Goal: Task Accomplishment & Management: Use online tool/utility

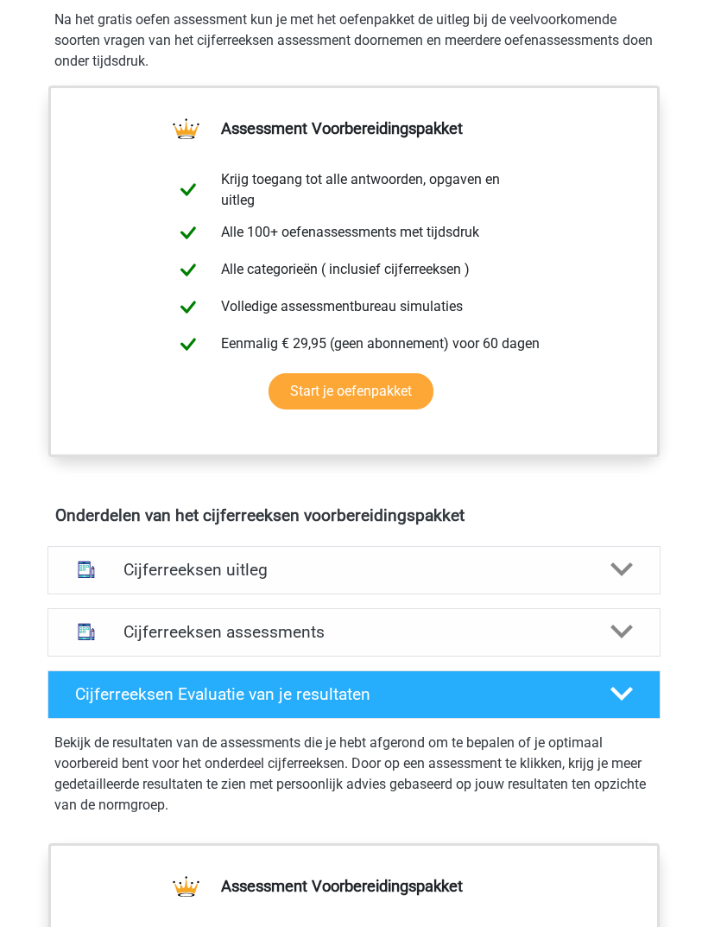
click at [634, 569] on div at bounding box center [622, 570] width 48 height 22
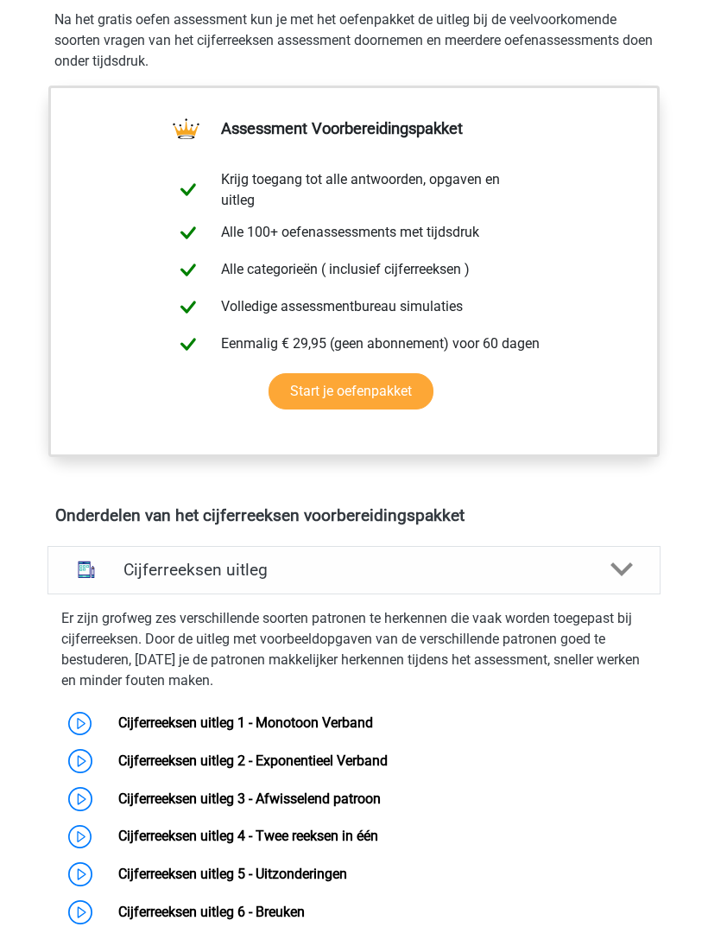
scroll to position [593, 0]
click at [640, 561] on div at bounding box center [622, 569] width 48 height 22
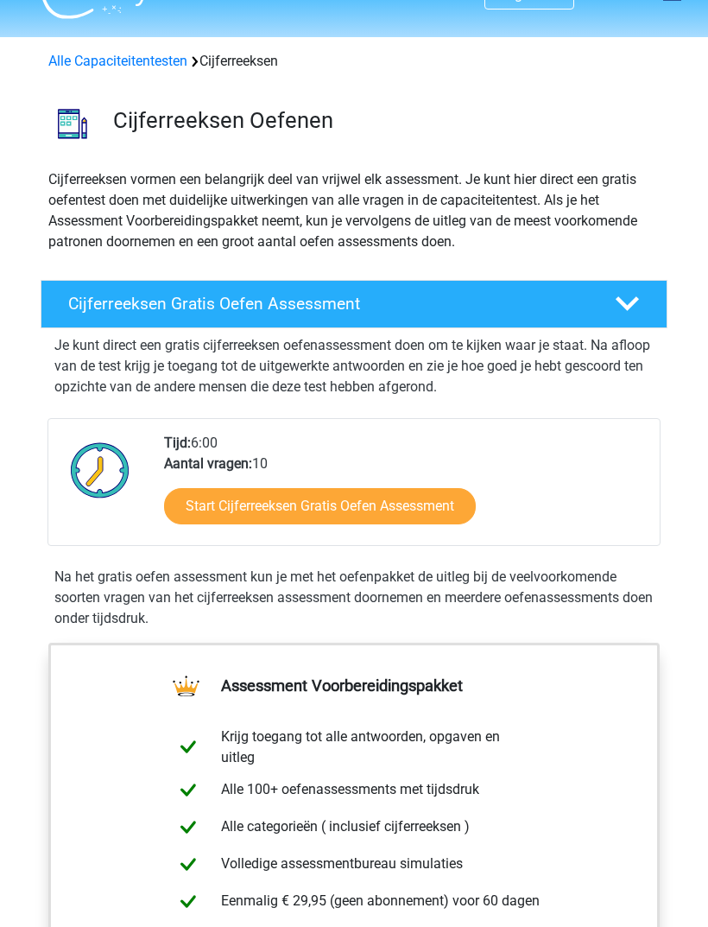
scroll to position [0, 0]
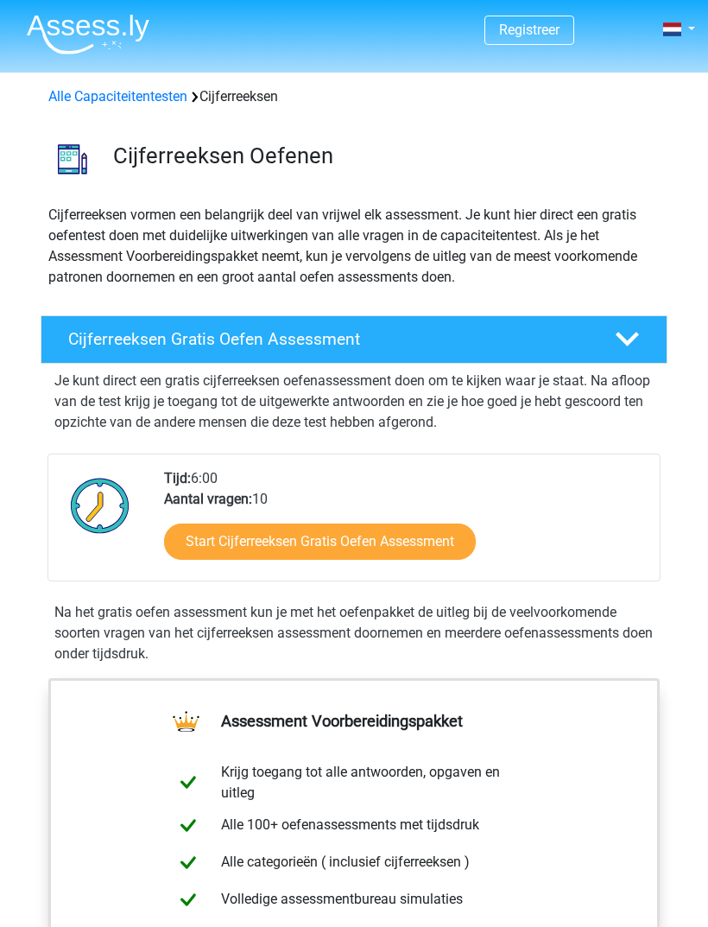
click at [427, 536] on link "Start Cijferreeksen Gratis Oefen Assessment" at bounding box center [320, 541] width 312 height 36
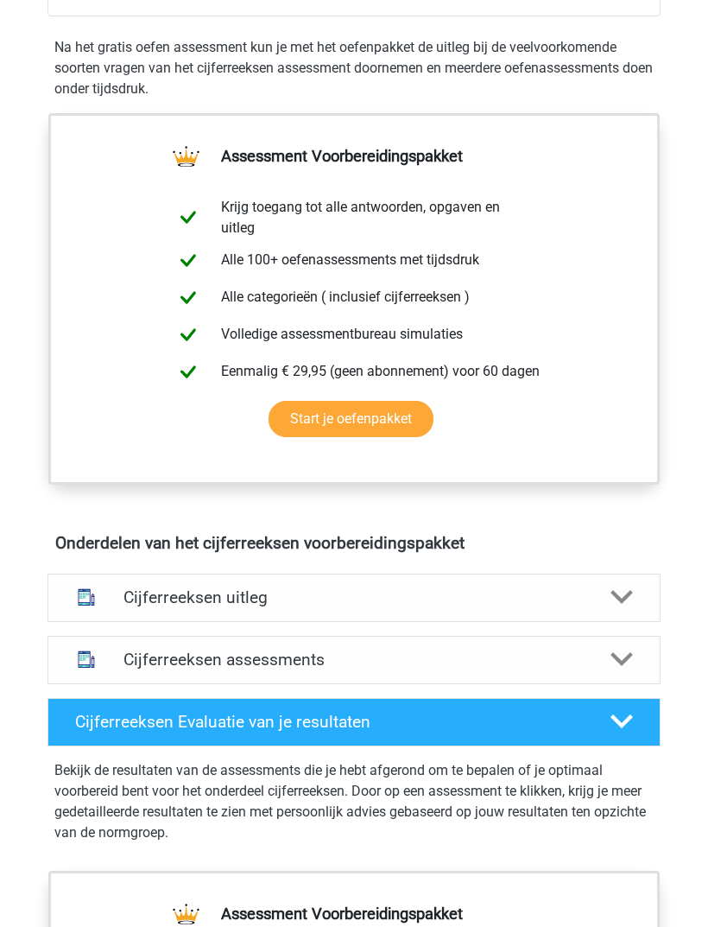
scroll to position [576, 0]
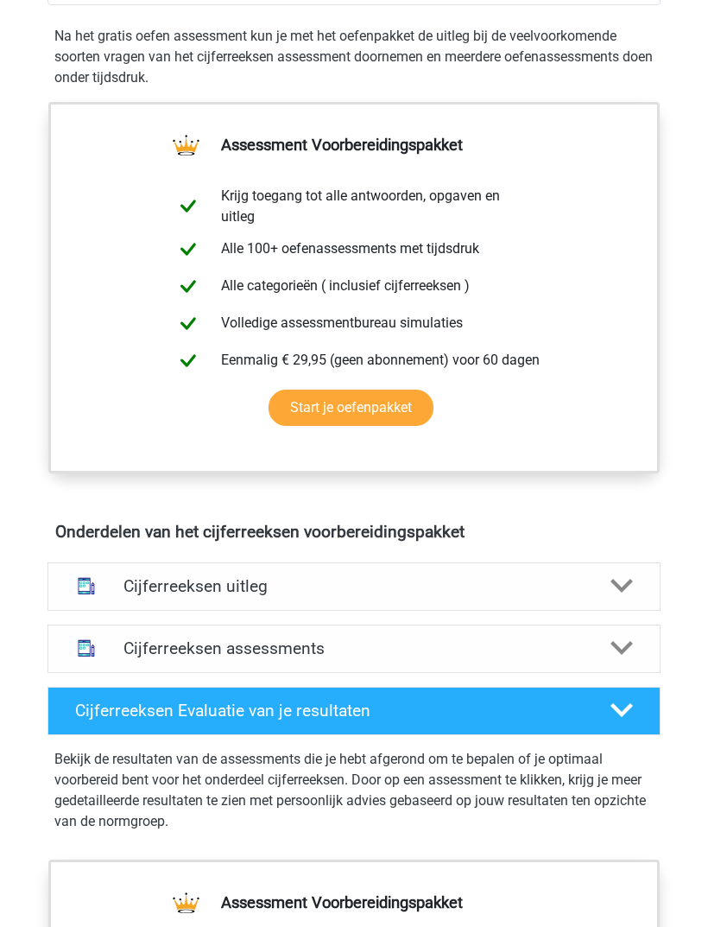
click at [629, 576] on icon at bounding box center [622, 585] width 22 height 22
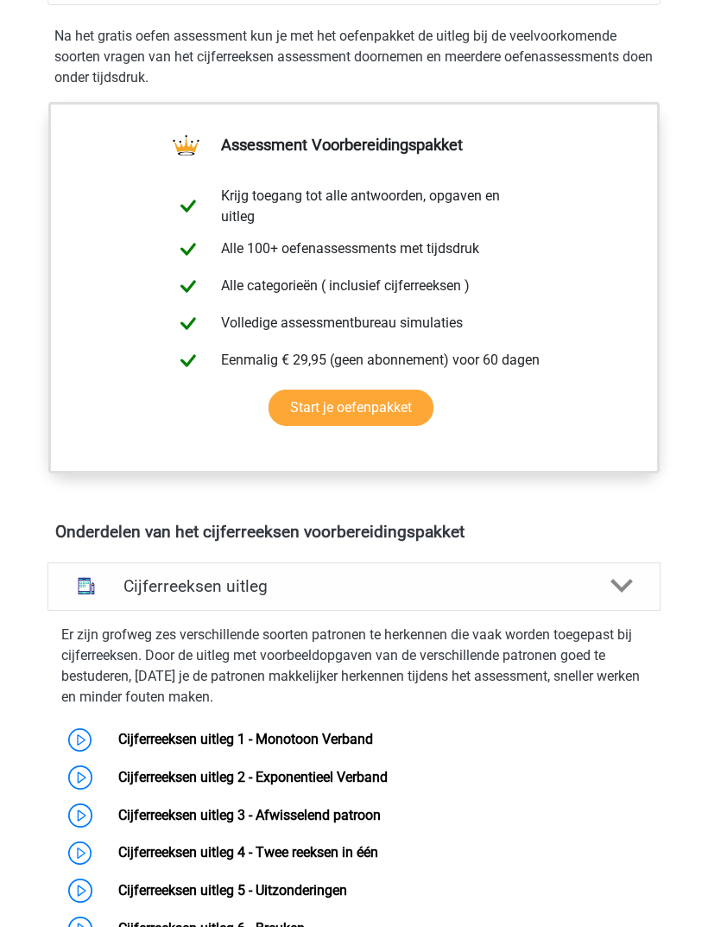
click at [639, 576] on div at bounding box center [622, 585] width 48 height 22
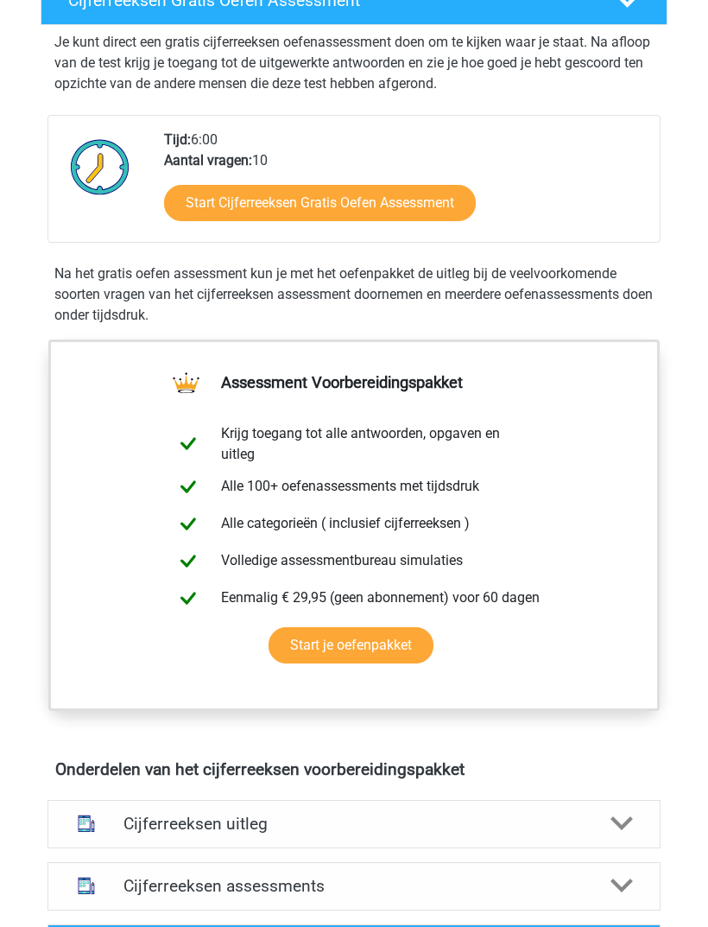
scroll to position [296, 0]
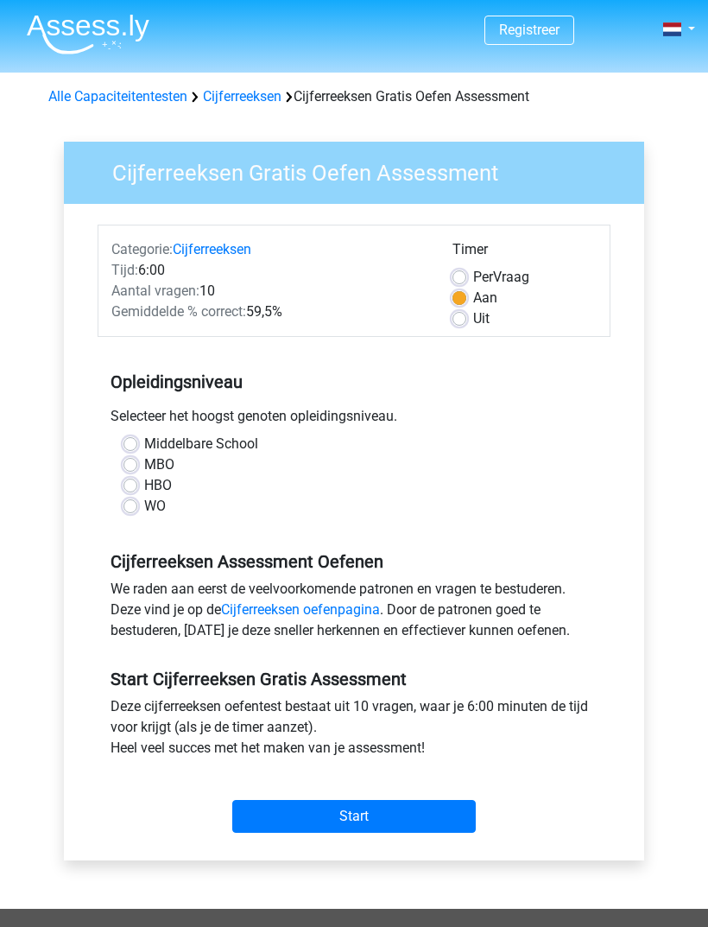
click at [144, 513] on label "WO" at bounding box center [155, 506] width 22 height 21
click at [124, 513] on input "WO" at bounding box center [131, 504] width 14 height 17
radio input "true"
click at [423, 809] on input "Start" at bounding box center [354, 816] width 244 height 33
